Goal: Information Seeking & Learning: Learn about a topic

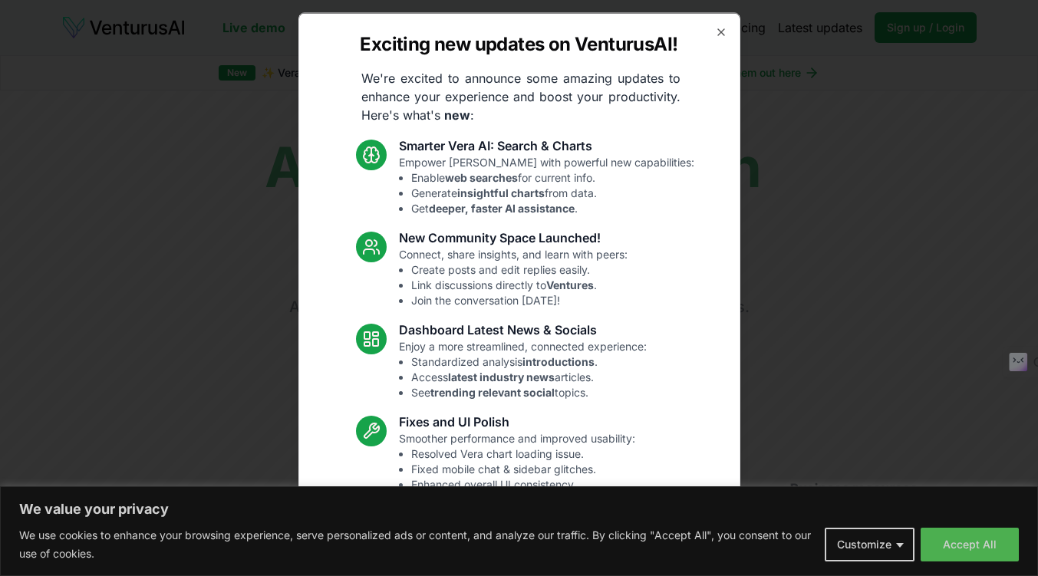
click at [702, 26] on div "Exciting new updates on VenturusAI! We're excited to announce some amazing upda…" at bounding box center [519, 287] width 442 height 551
click at [716, 28] on div "Exciting new updates on VenturusAI! We're excited to announce some amazing upda…" at bounding box center [519, 287] width 442 height 551
click at [715, 32] on icon "button" at bounding box center [721, 31] width 12 height 12
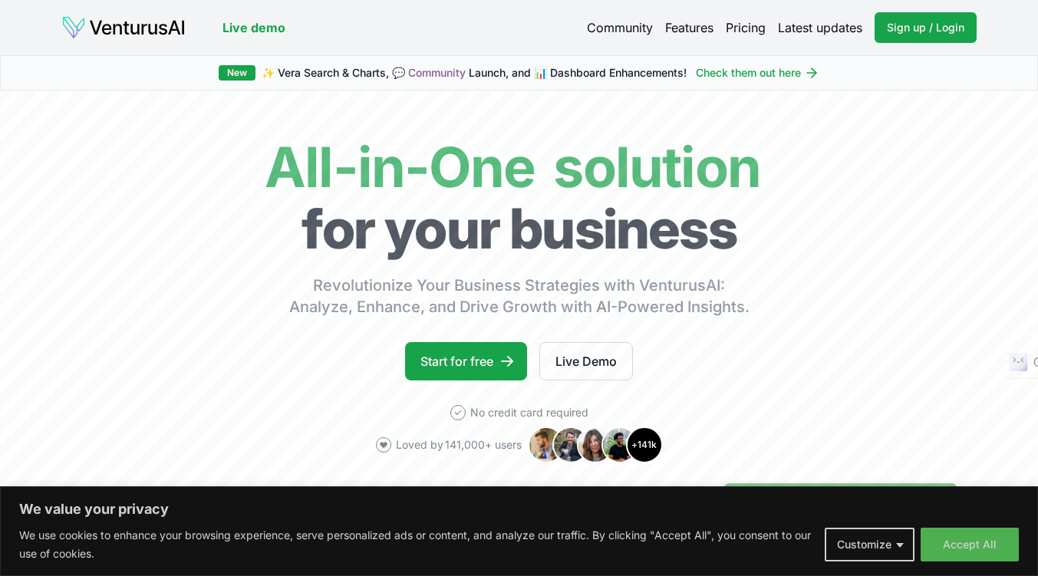
click at [736, 21] on link "Pricing" at bounding box center [746, 27] width 40 height 18
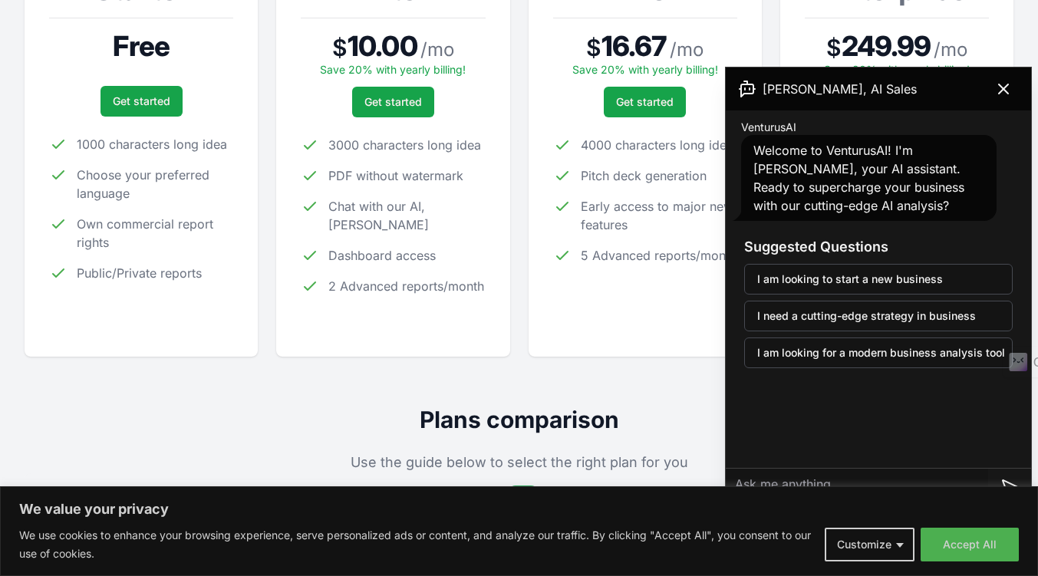
scroll to position [324, 0]
click at [1011, 89] on icon at bounding box center [1003, 89] width 18 height 18
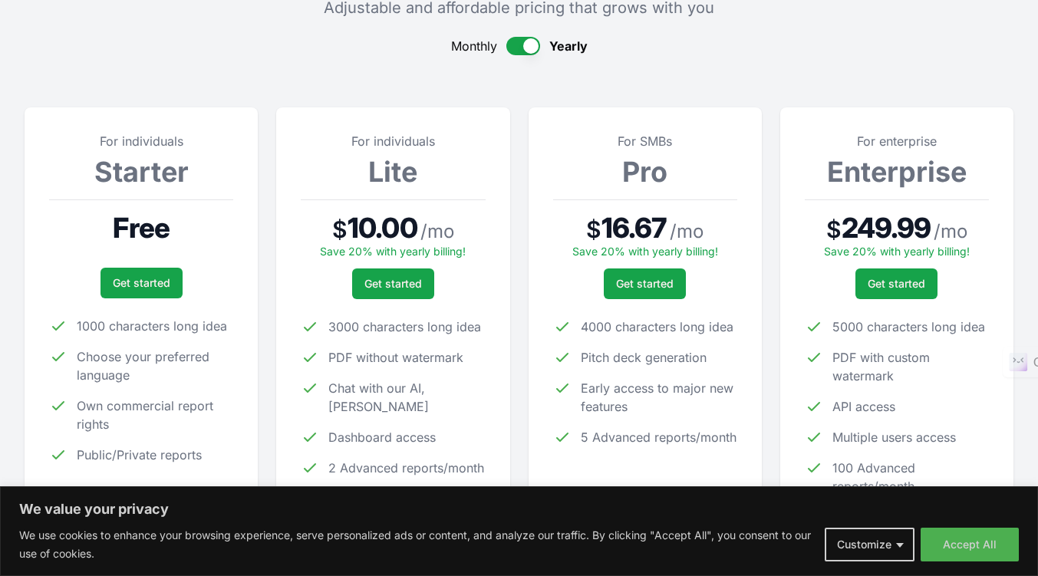
scroll to position [0, 0]
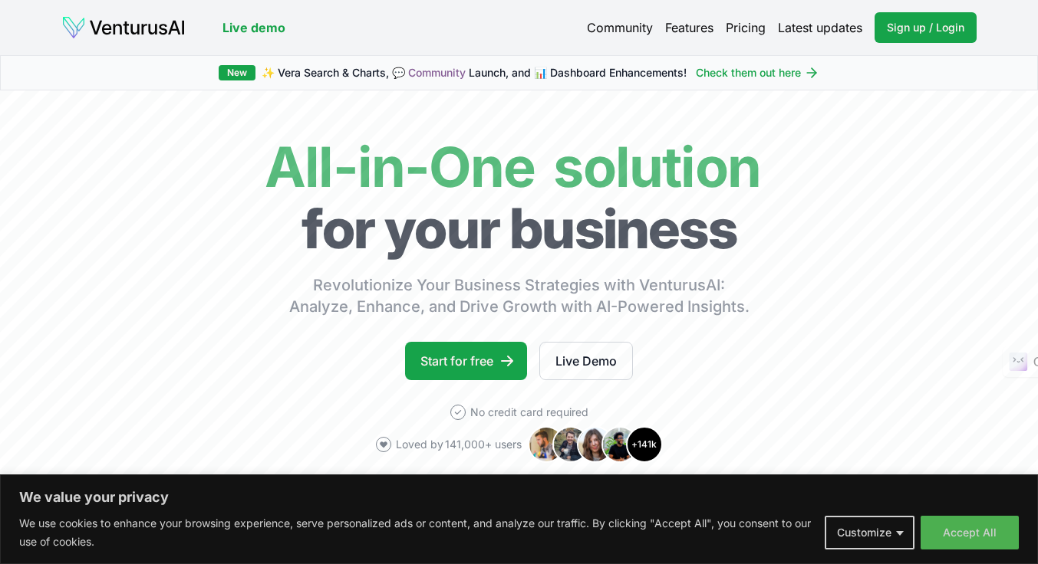
click at [236, 28] on link "Live demo" at bounding box center [253, 27] width 63 height 18
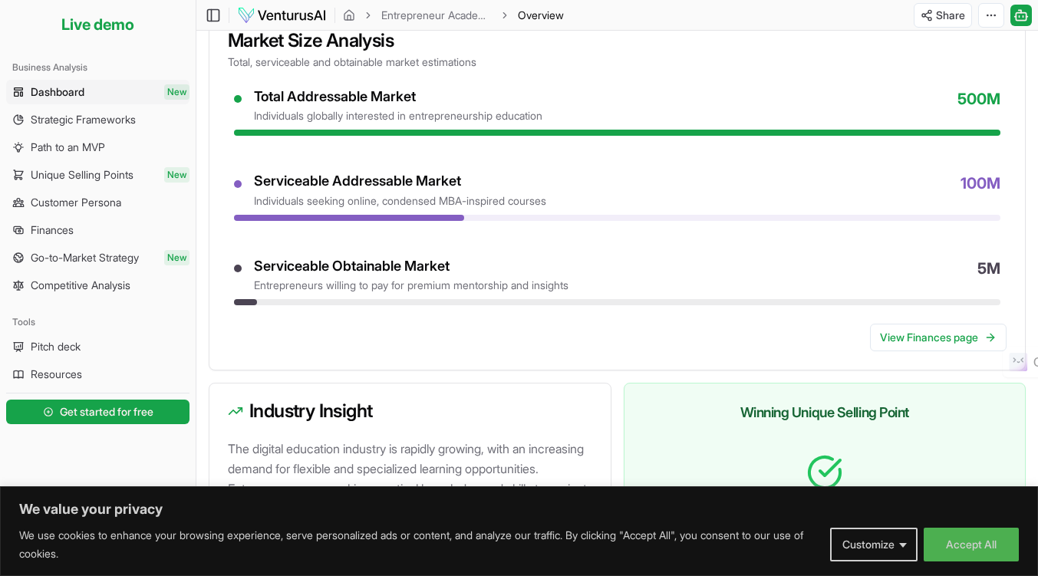
scroll to position [635, 0]
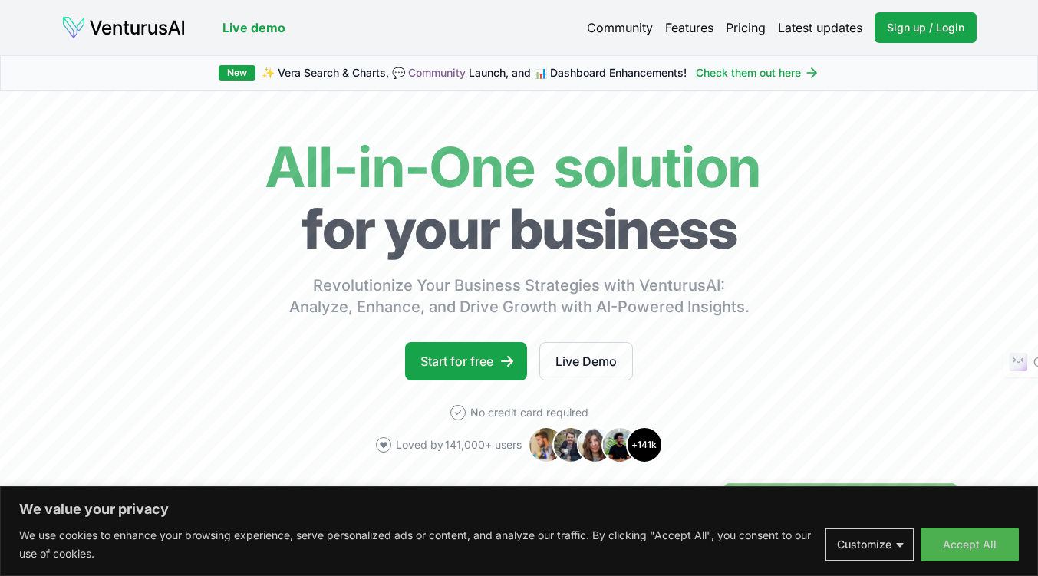
click at [686, 27] on link "Features" at bounding box center [689, 27] width 48 height 18
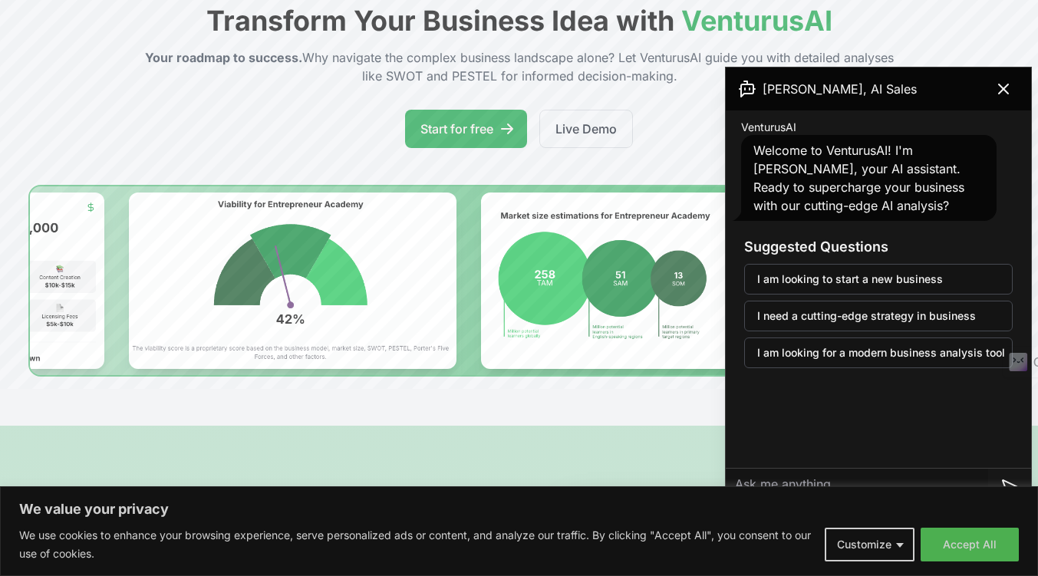
scroll to position [130, 0]
click at [860, 366] on button "I am looking for a modern business analysis tool" at bounding box center [878, 352] width 268 height 31
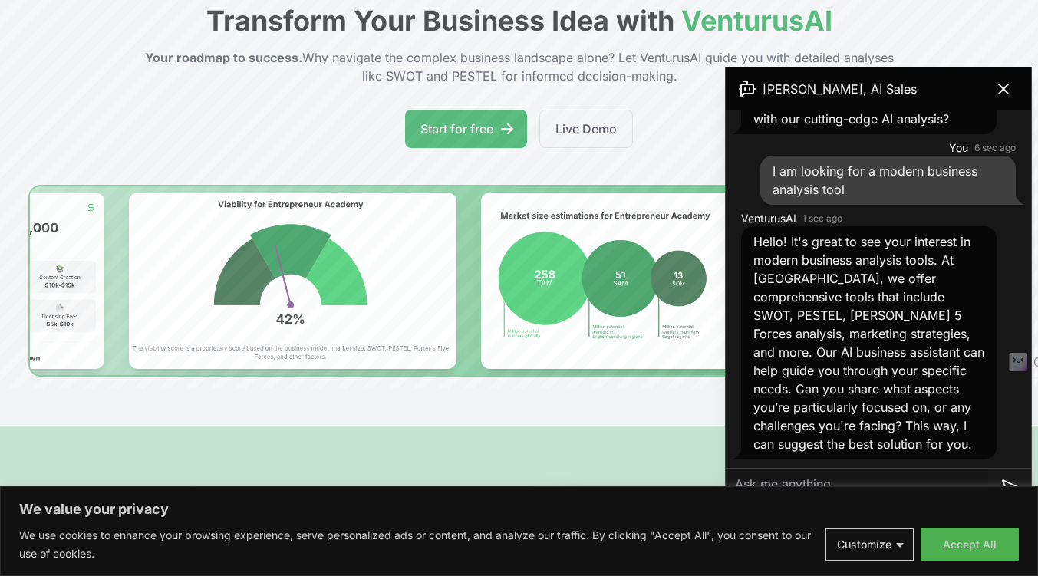
scroll to position [87, 0]
